Goal: Task Accomplishment & Management: Use online tool/utility

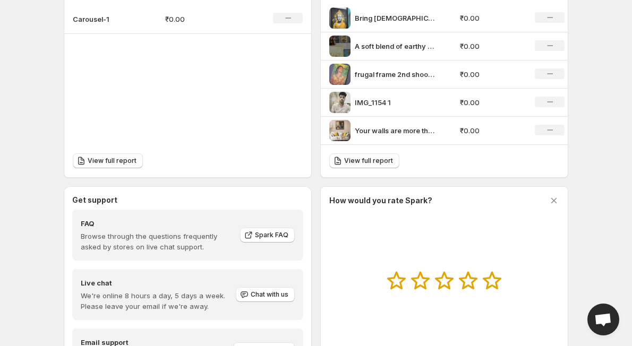
scroll to position [468, 0]
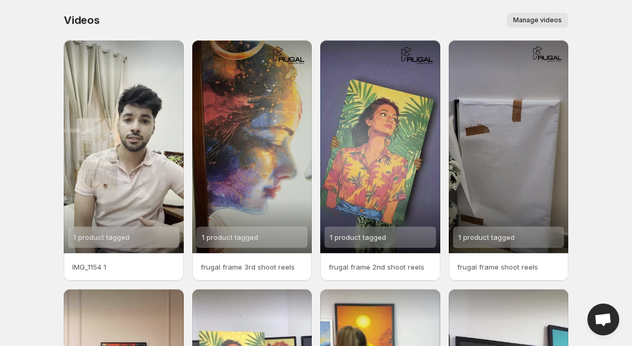
click at [534, 21] on span "Manage videos" at bounding box center [537, 20] width 49 height 8
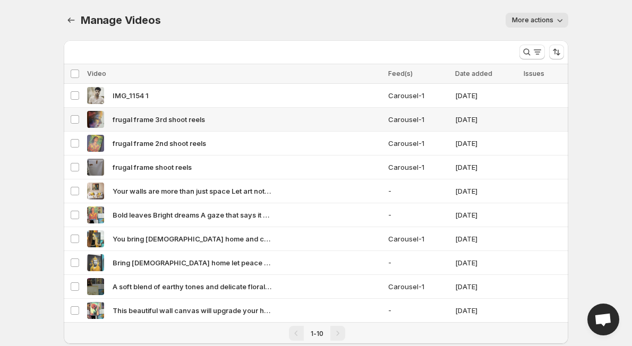
scroll to position [23, 0]
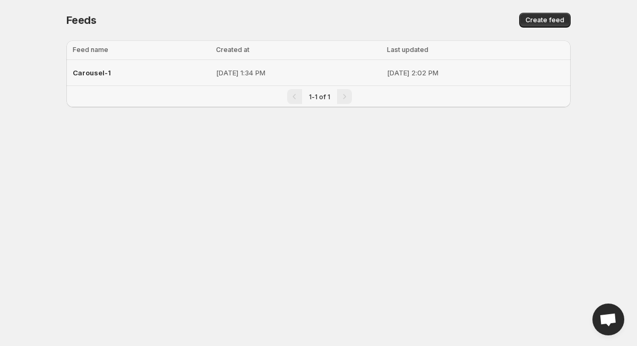
click at [100, 73] on span "Carousel-1" at bounding box center [92, 72] width 38 height 8
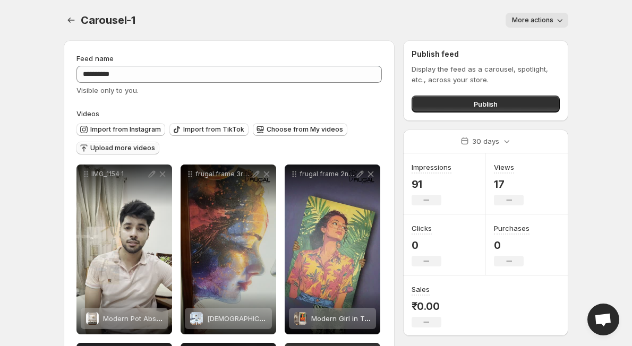
click at [136, 145] on span "Upload more videos" at bounding box center [122, 148] width 65 height 8
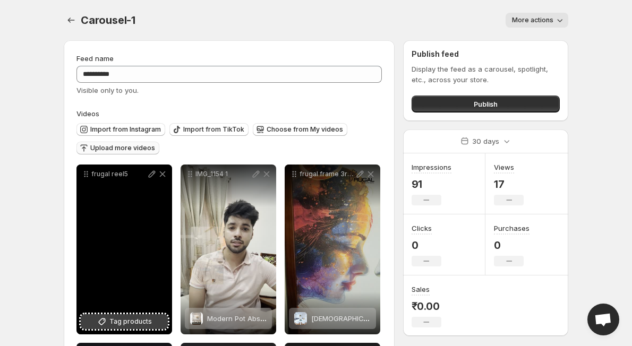
click at [148, 324] on span "Tag products" at bounding box center [130, 321] width 42 height 11
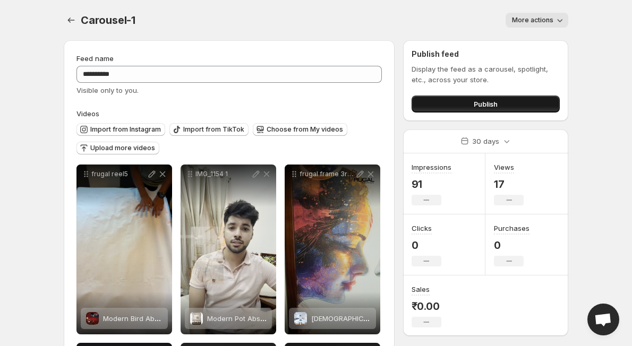
click at [491, 103] on span "Publish" at bounding box center [485, 104] width 24 height 11
